Goal: Task Accomplishment & Management: Manage account settings

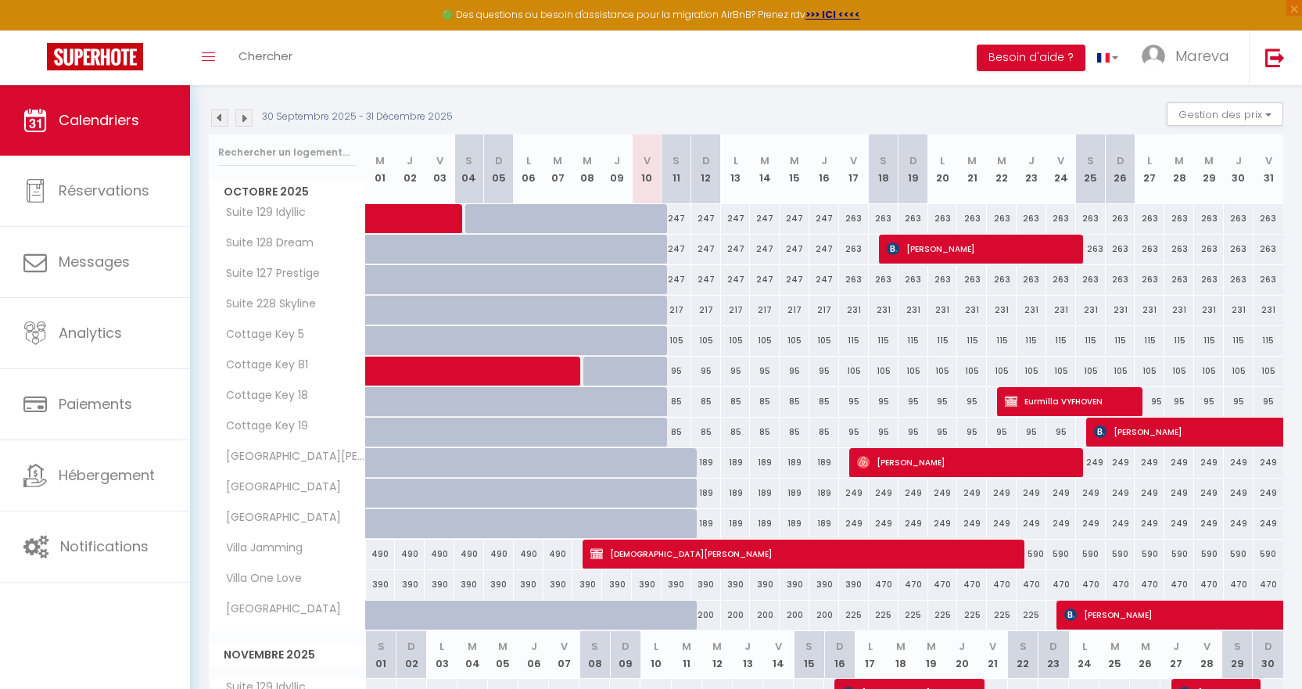
scroll to position [235, 0]
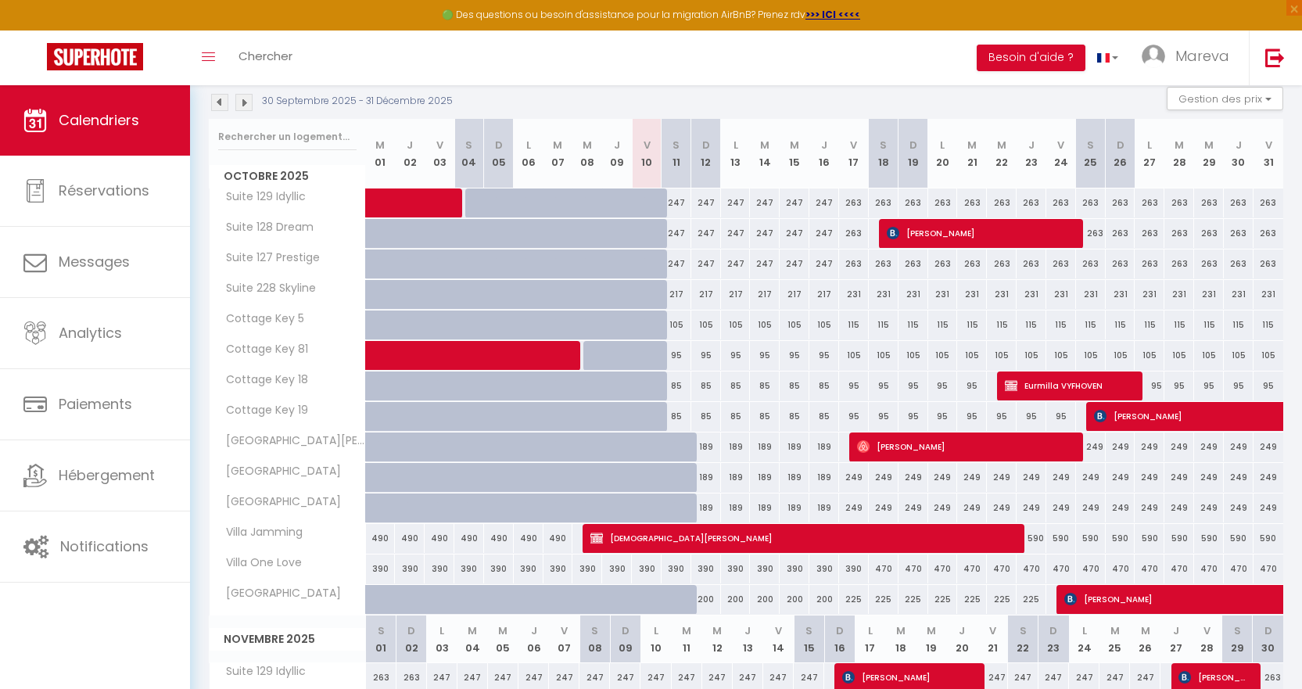
click at [679, 203] on div "247" at bounding box center [676, 202] width 30 height 29
type input "247"
type input "Sam 11 Octobre 2025"
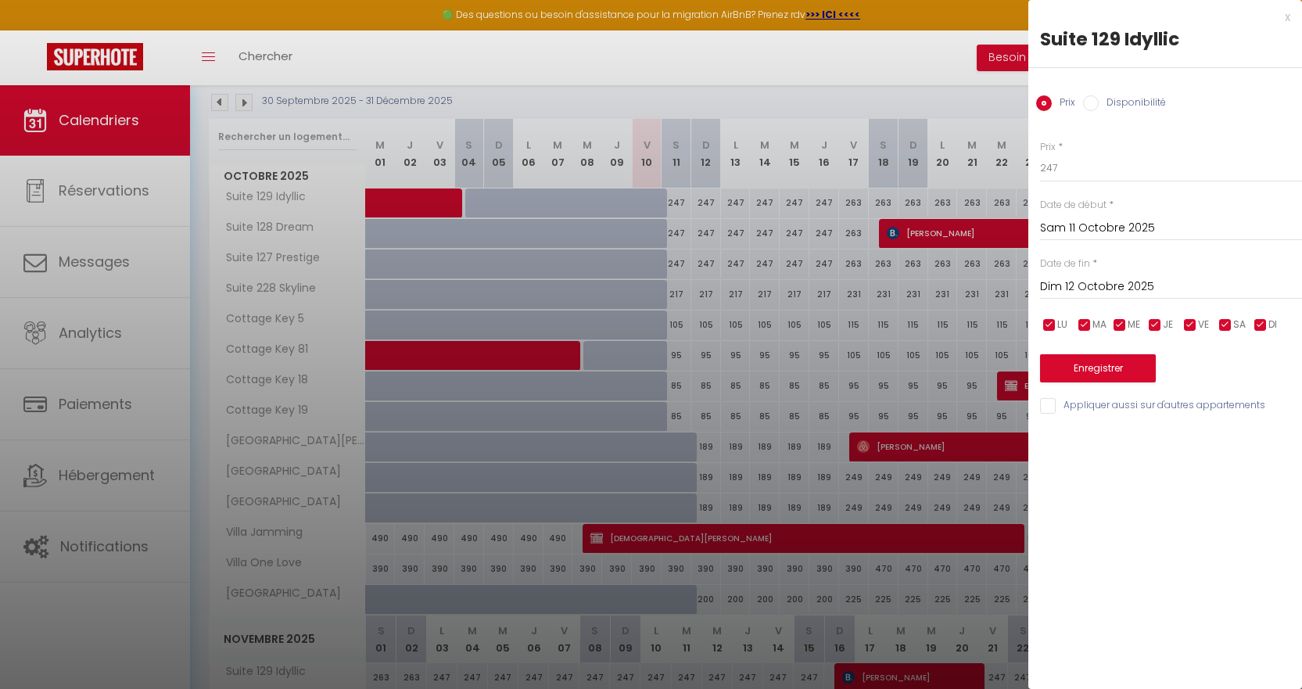
click at [1111, 280] on input "Dim 12 Octobre 2025" at bounding box center [1171, 287] width 262 height 20
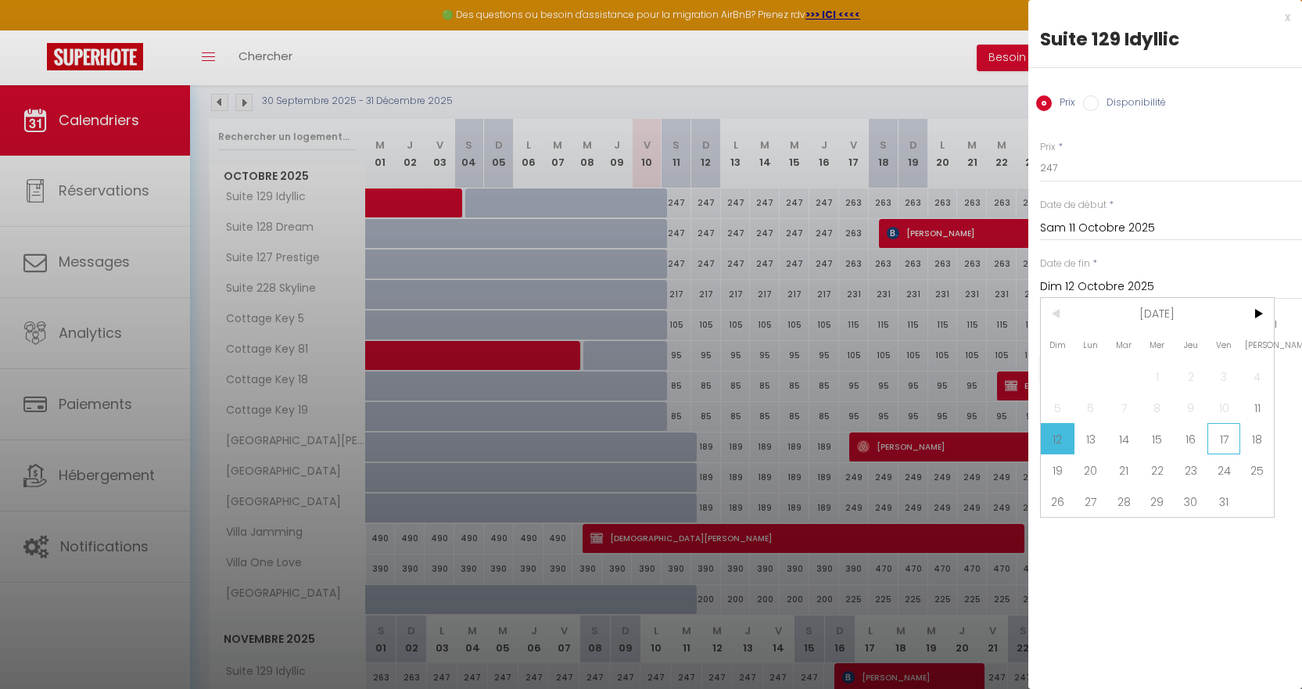
click at [1220, 450] on span "17" at bounding box center [1224, 438] width 34 height 31
type input "Ven 17 Octobre 2025"
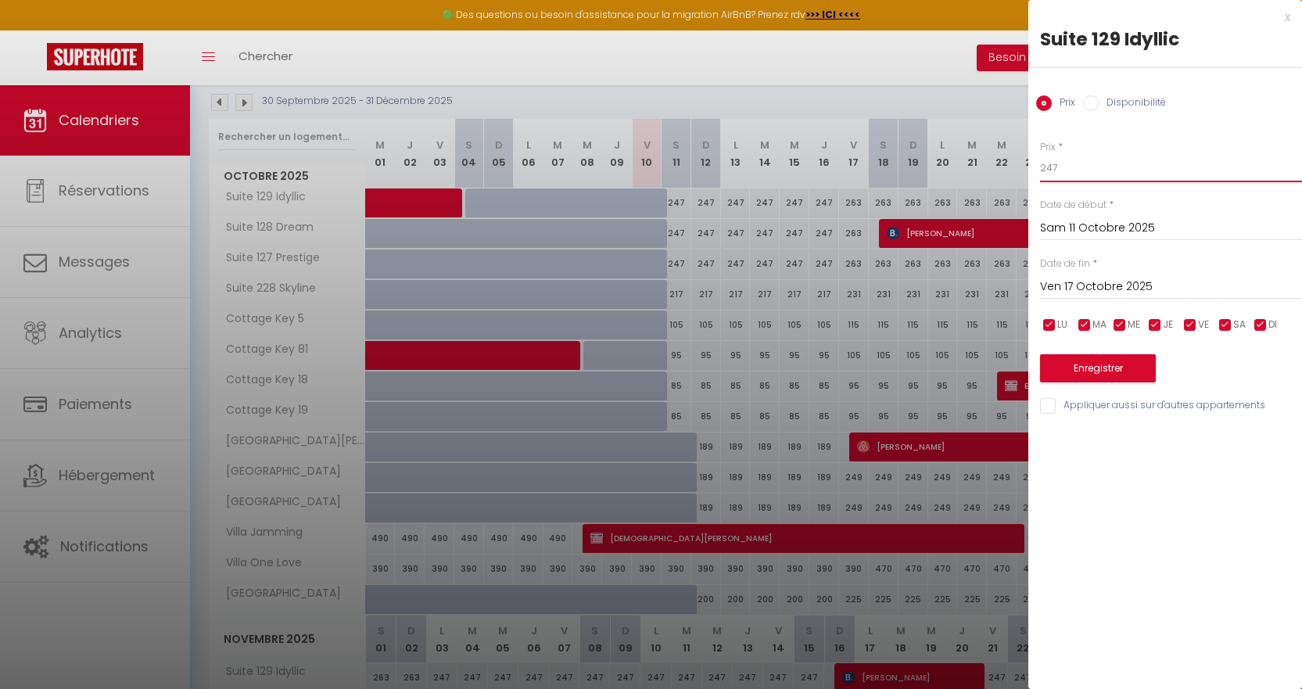
click at [1106, 169] on input "247" at bounding box center [1171, 168] width 262 height 28
type input "217"
click at [1138, 401] on input "Appliquer aussi sur d'autres appartements" at bounding box center [1171, 406] width 262 height 16
checkbox input "true"
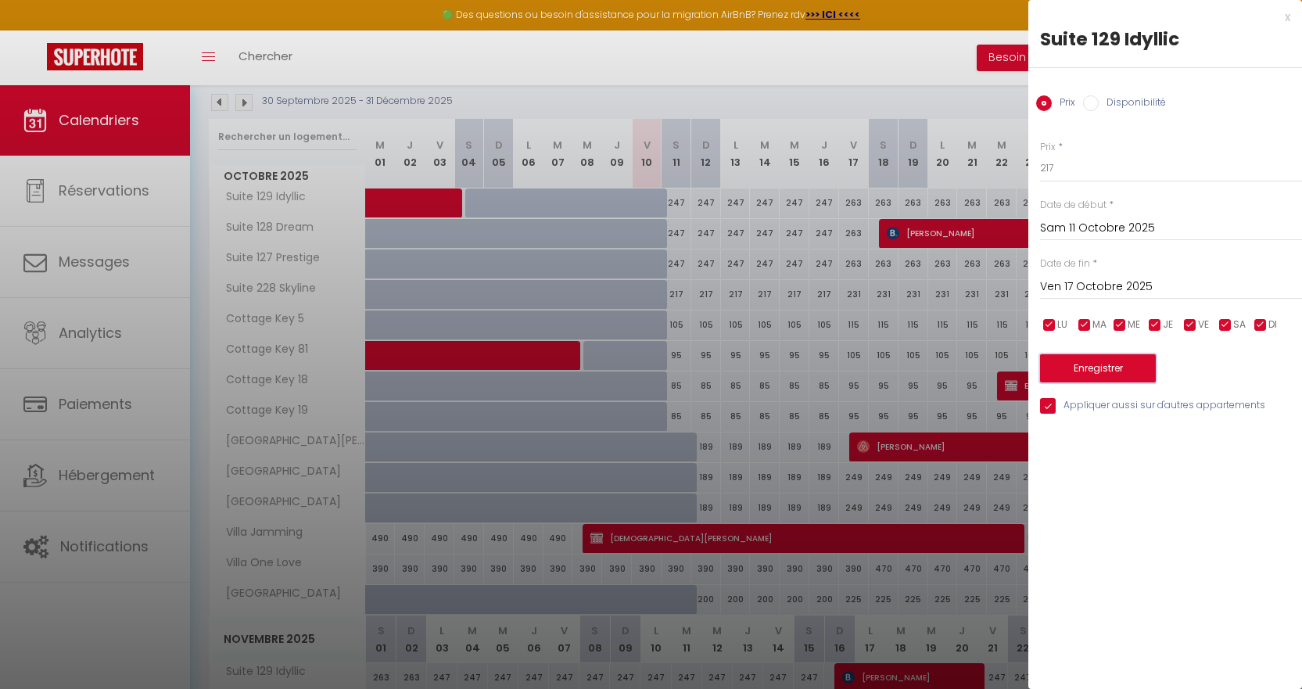
click at [1115, 375] on button "Enregistrer" at bounding box center [1098, 368] width 116 height 28
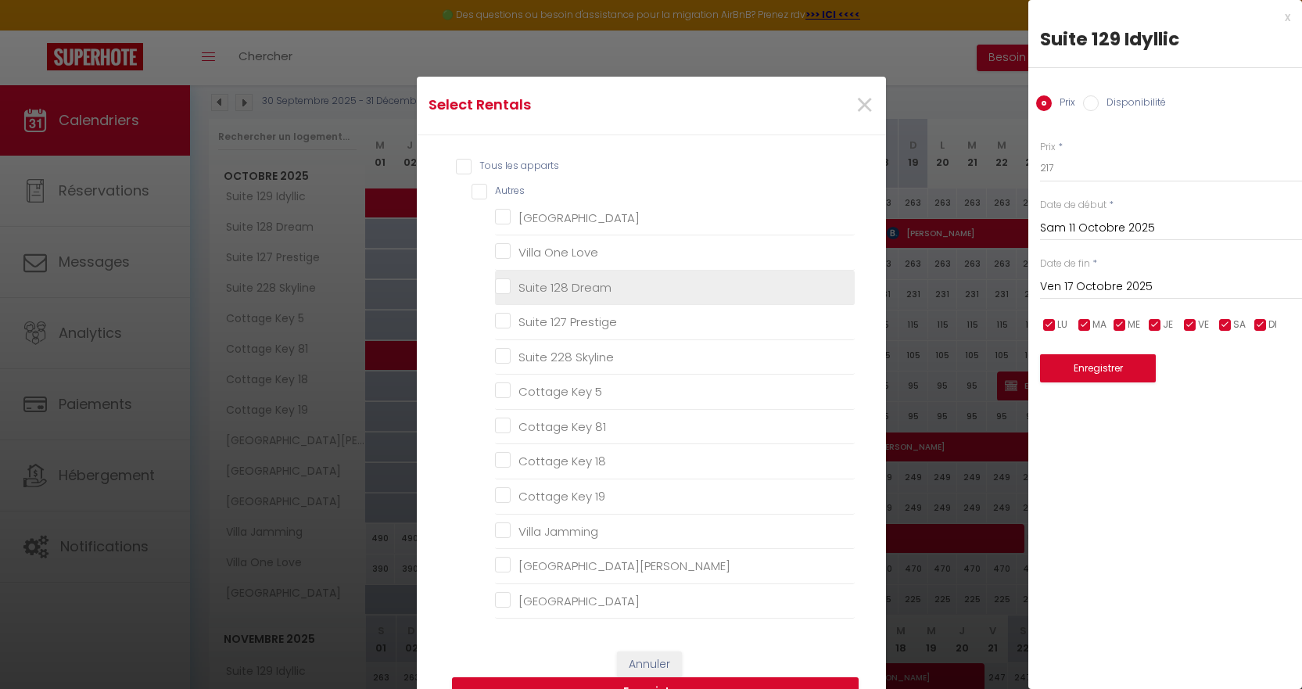
drag, startPoint x: 583, startPoint y: 323, endPoint x: 582, endPoint y: 301, distance: 21.9
click at [583, 320] on Prestige "Suite 127 Prestige" at bounding box center [675, 322] width 360 height 16
checkbox Prestige "true"
checkbox Muscade "false"
checkbox Love "false"
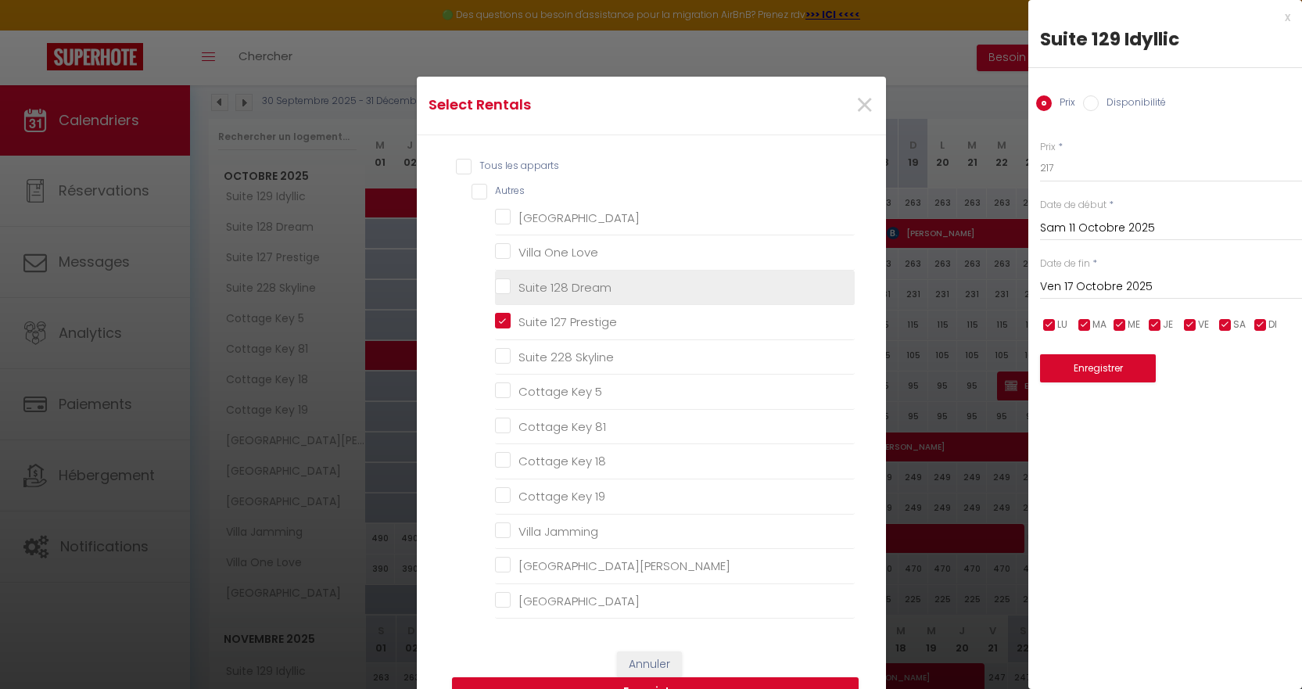
checkbox Dream "false"
checkbox Skyline "false"
checkbox 5 "false"
checkbox 81 "false"
checkbox 18 "false"
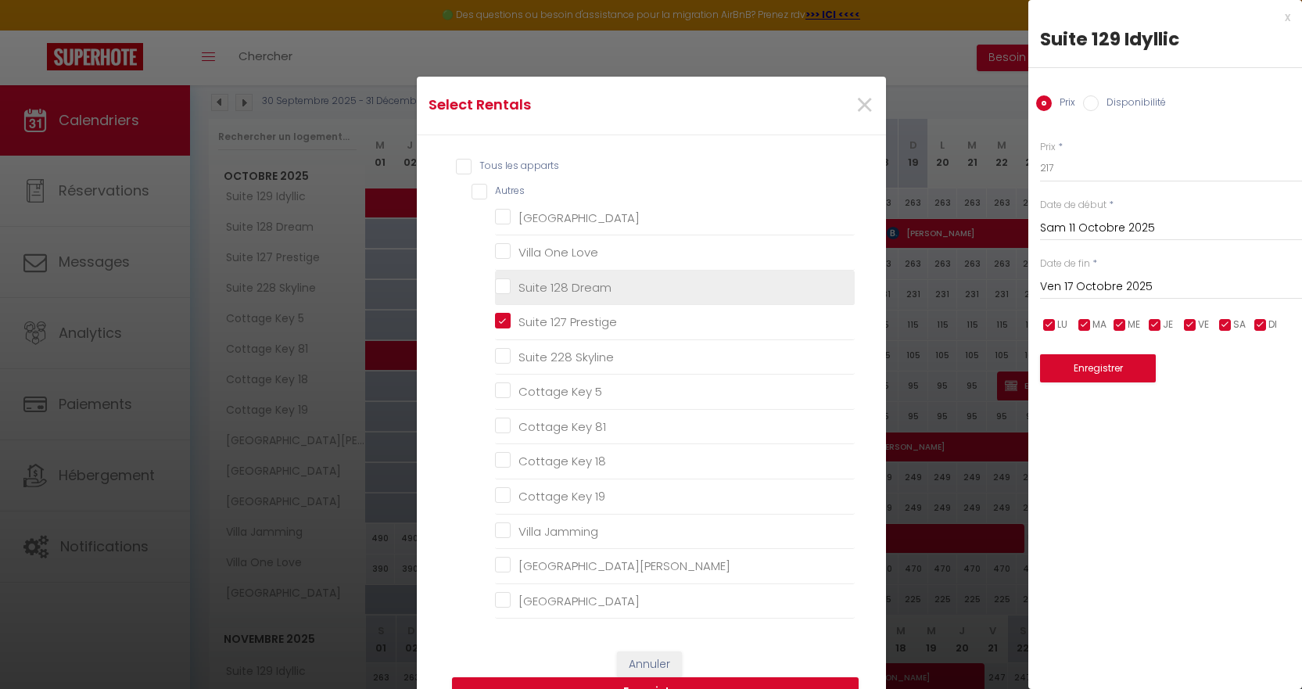
checkbox 19 "false"
checkbox Jamming "false"
checkbox Boisseau "false"
checkbox Madame "false"
checkbox Piton "false"
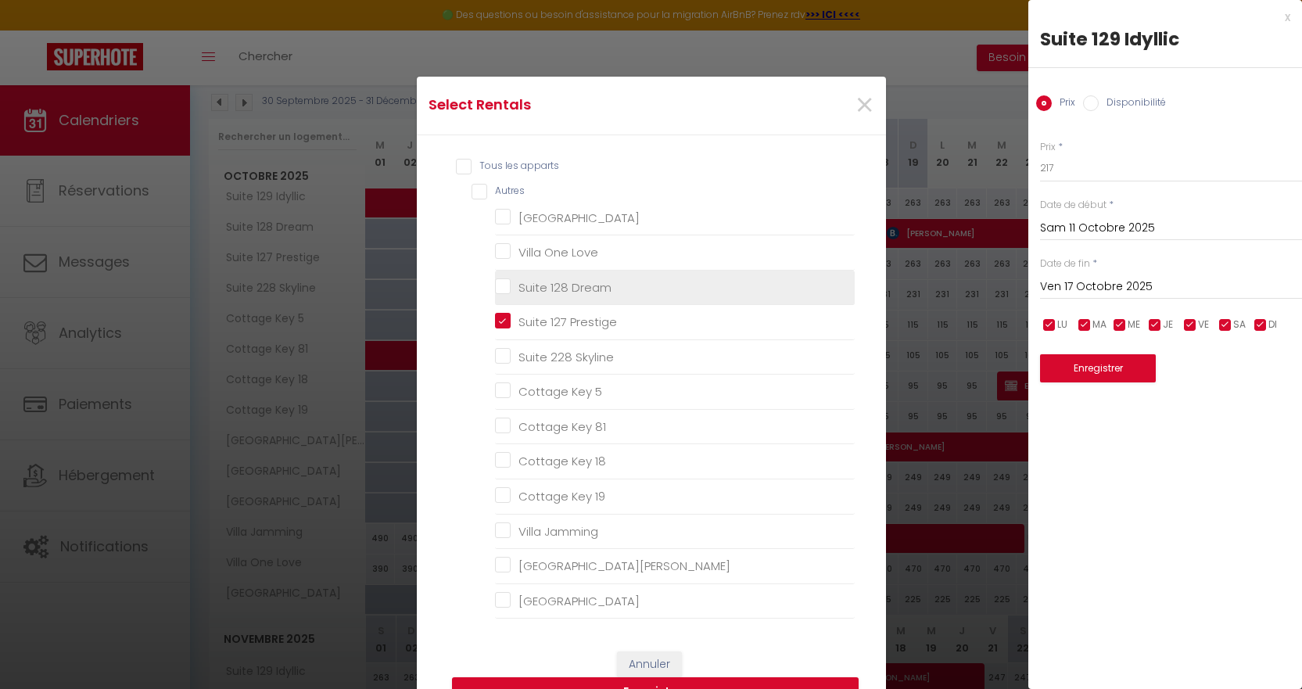
click at [583, 289] on Dream "Suite 128 Dream" at bounding box center [675, 287] width 360 height 16
checkbox Dream "true"
checkbox Muscade "false"
checkbox Love "false"
checkbox Skyline "false"
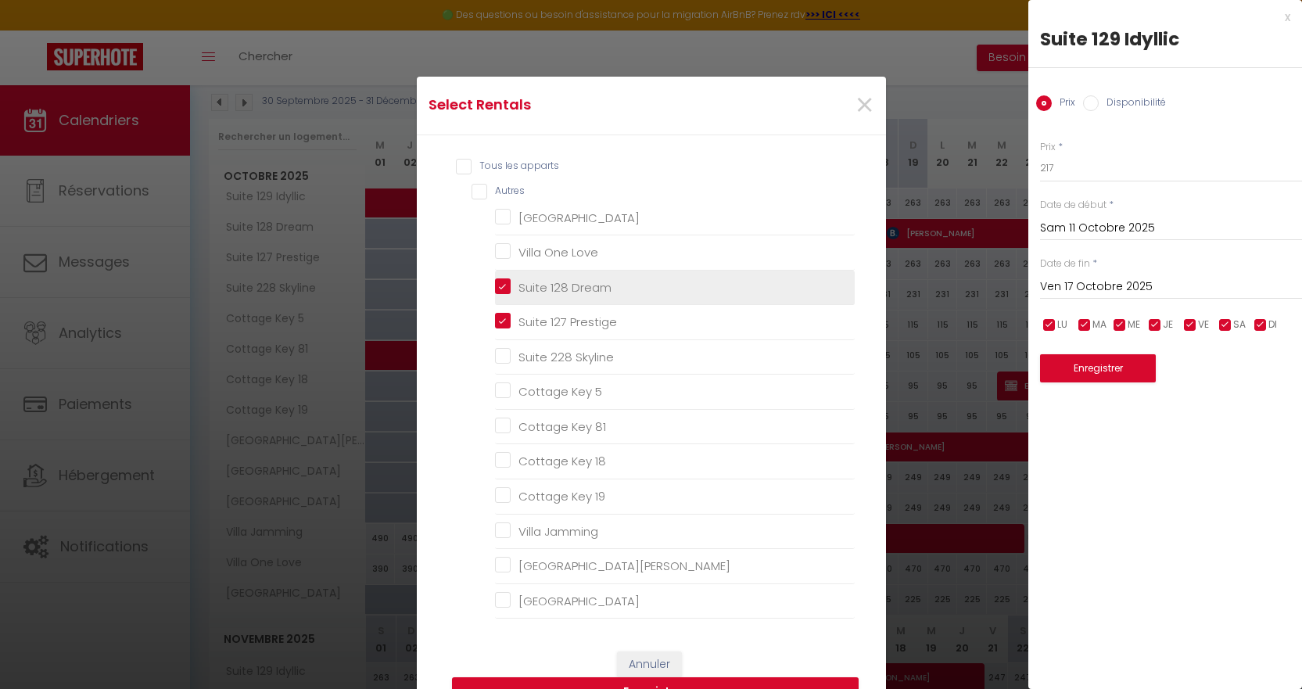
checkbox 5 "false"
checkbox 81 "false"
checkbox 18 "false"
checkbox 19 "false"
checkbox Jamming "false"
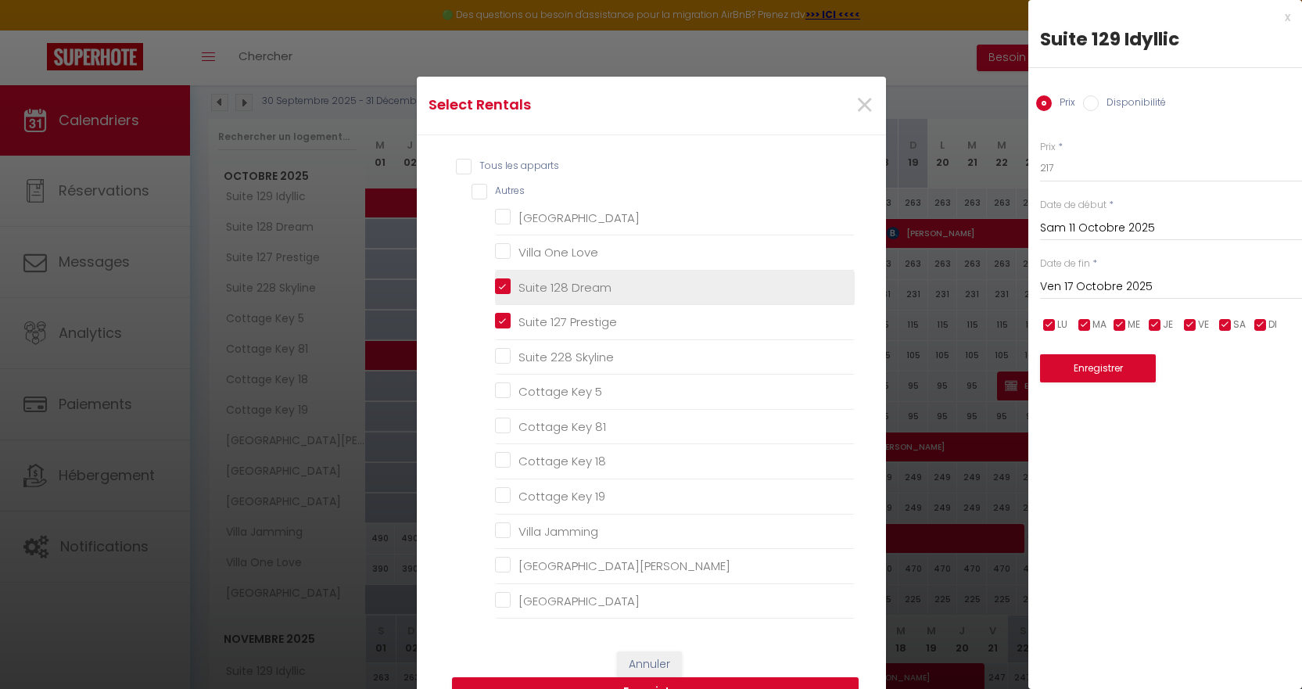
checkbox Boisseau "false"
checkbox Madame "false"
checkbox Piton "false"
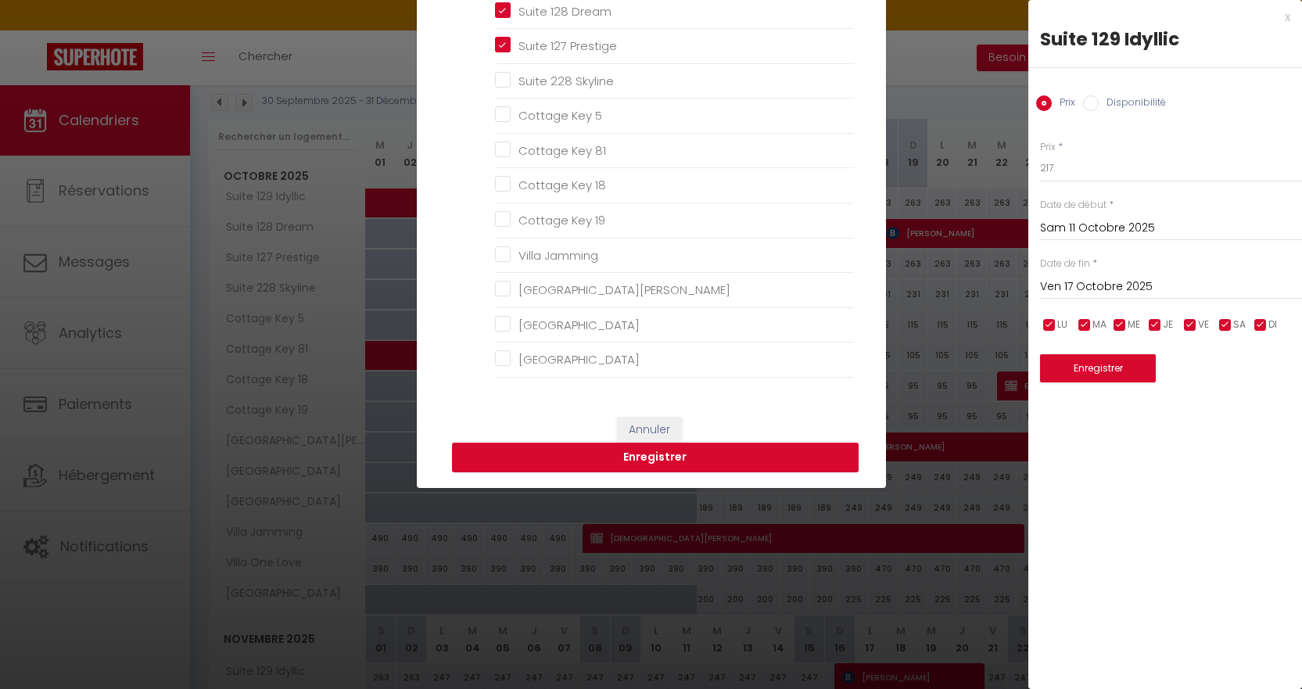
click at [674, 456] on button "Enregistrer" at bounding box center [655, 458] width 407 height 30
type input "Ven 10 Octobre 2025"
type input "Jeu 16 Octobre 2025"
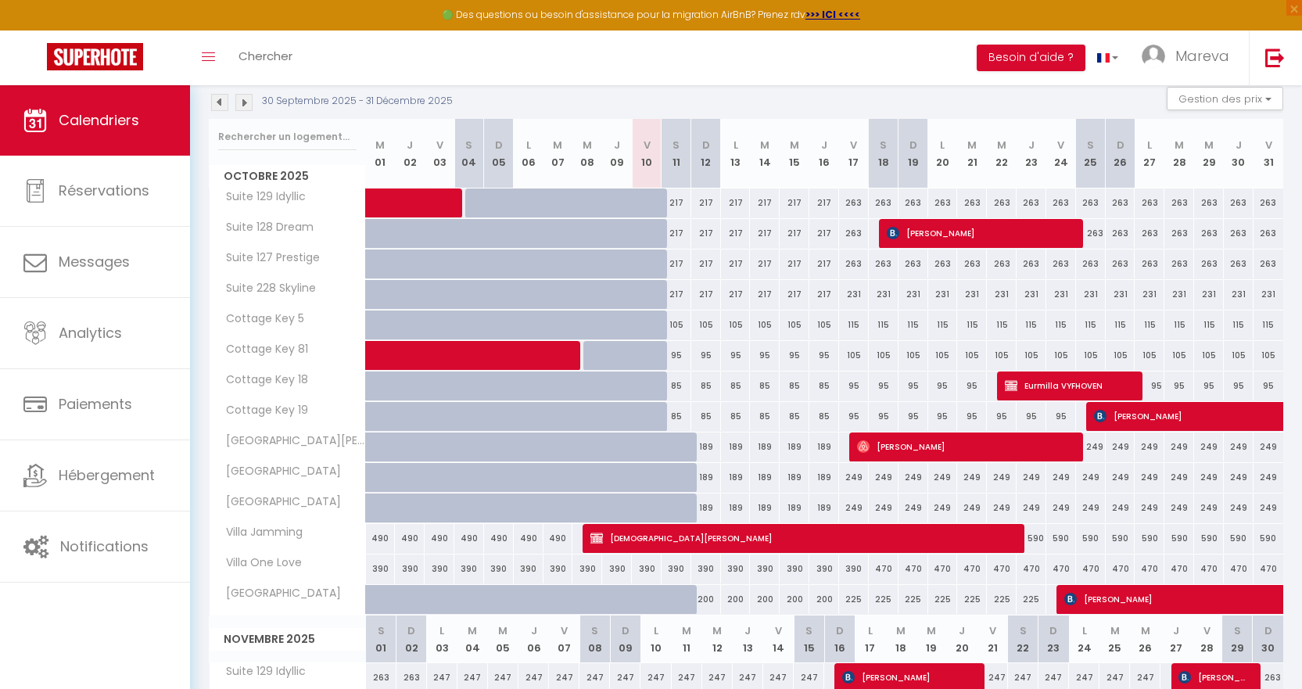
click at [682, 294] on div "217" at bounding box center [676, 294] width 30 height 29
type input "217"
type input "Sam 11 Octobre 2025"
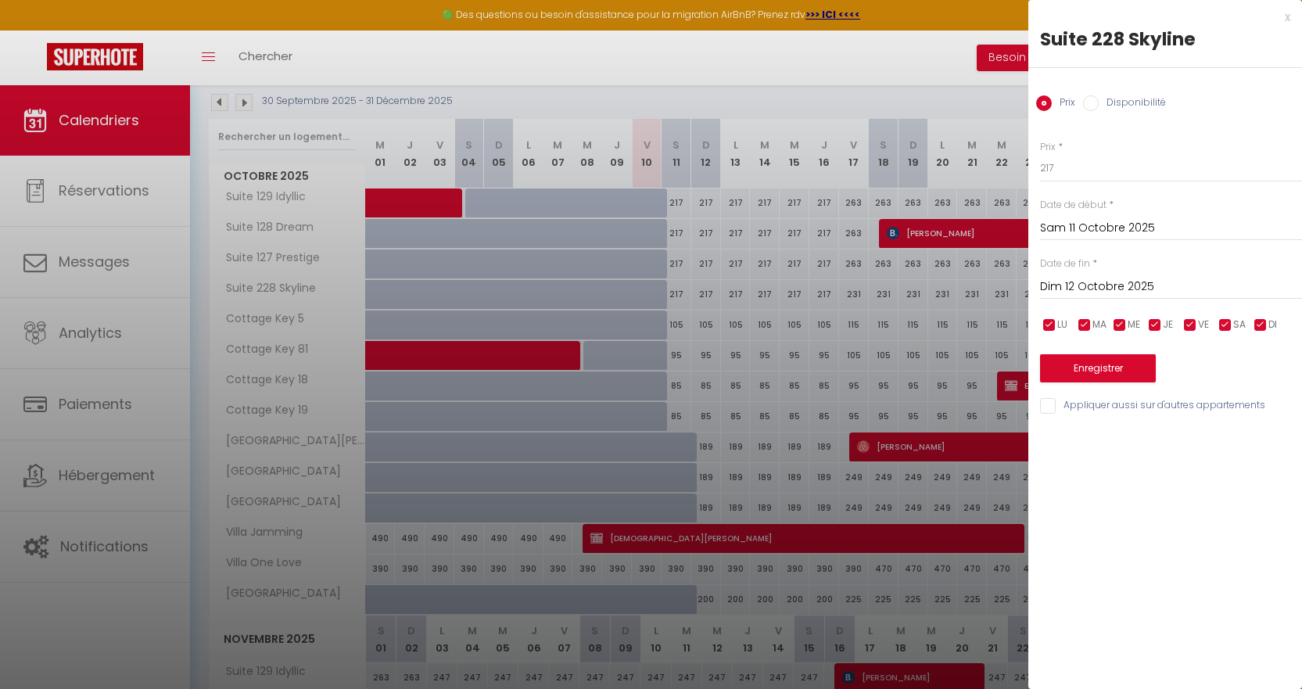
click at [1078, 289] on input "Dim 12 Octobre 2025" at bounding box center [1171, 287] width 262 height 20
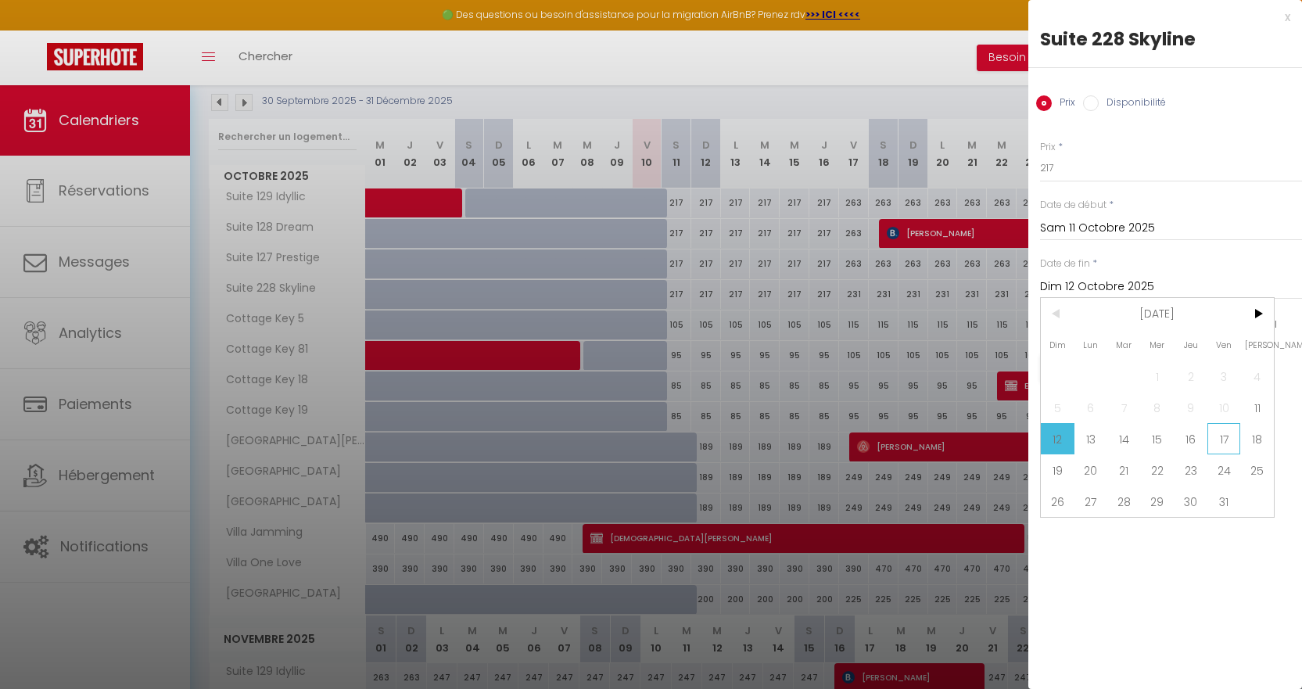
click at [1226, 443] on span "17" at bounding box center [1224, 438] width 34 height 31
type input "Ven 17 Octobre 2025"
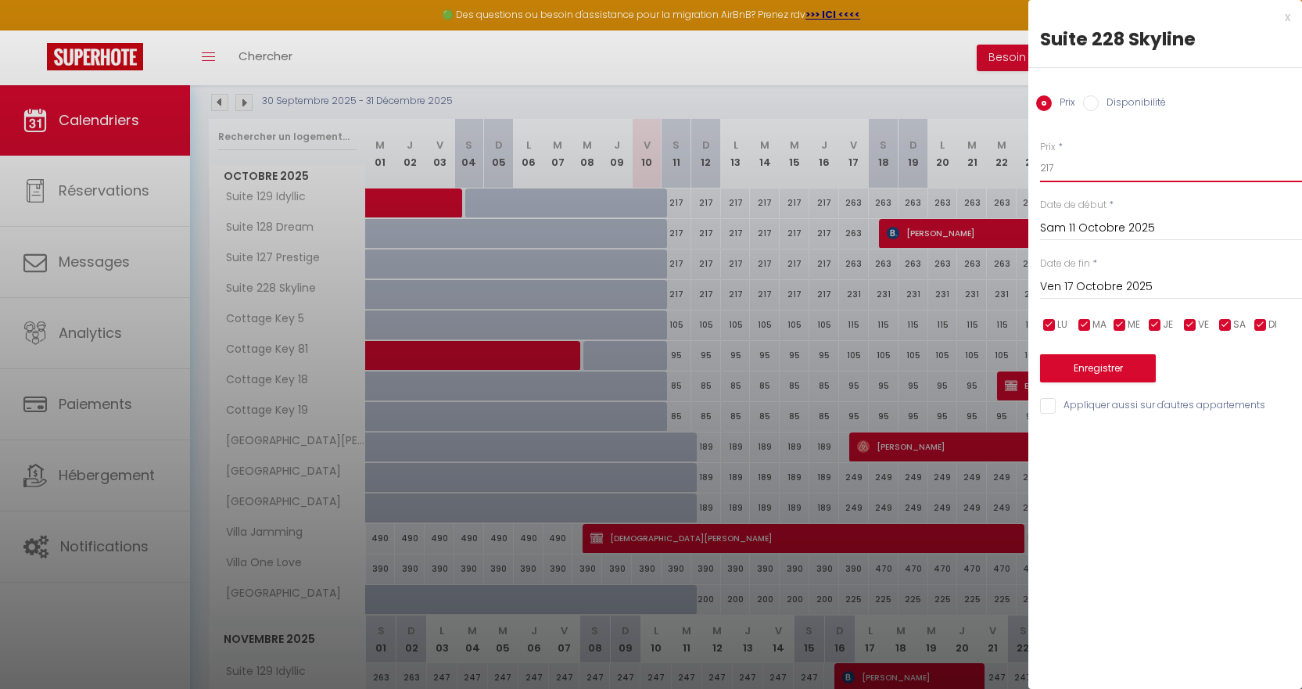
click at [1091, 168] on input "217" at bounding box center [1171, 168] width 262 height 28
click at [1101, 167] on input "187" at bounding box center [1171, 168] width 262 height 28
type input "187"
click at [1081, 367] on button "Enregistrer" at bounding box center [1098, 368] width 116 height 28
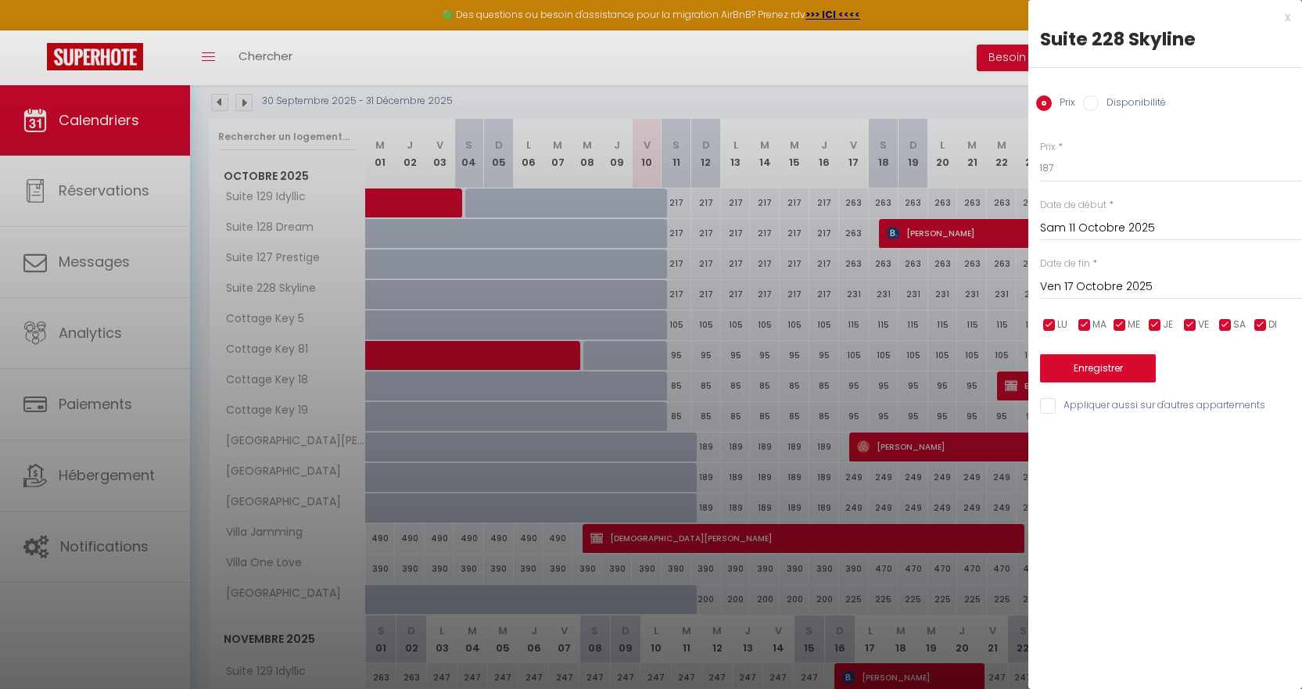
type input "Ven 10 Octobre 2025"
type input "Jeu 16 Octobre 2025"
